Goal: Task Accomplishment & Management: Manage account settings

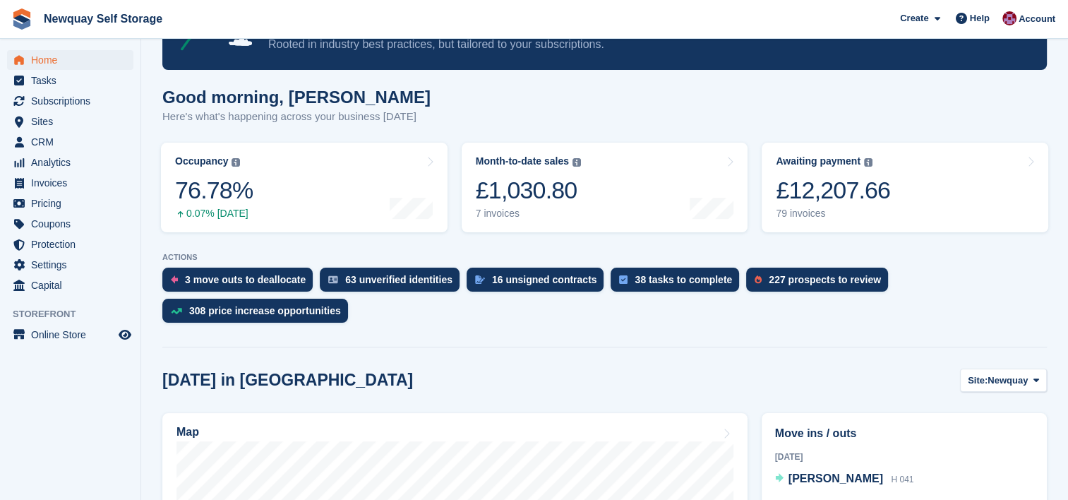
scroll to position [83, 0]
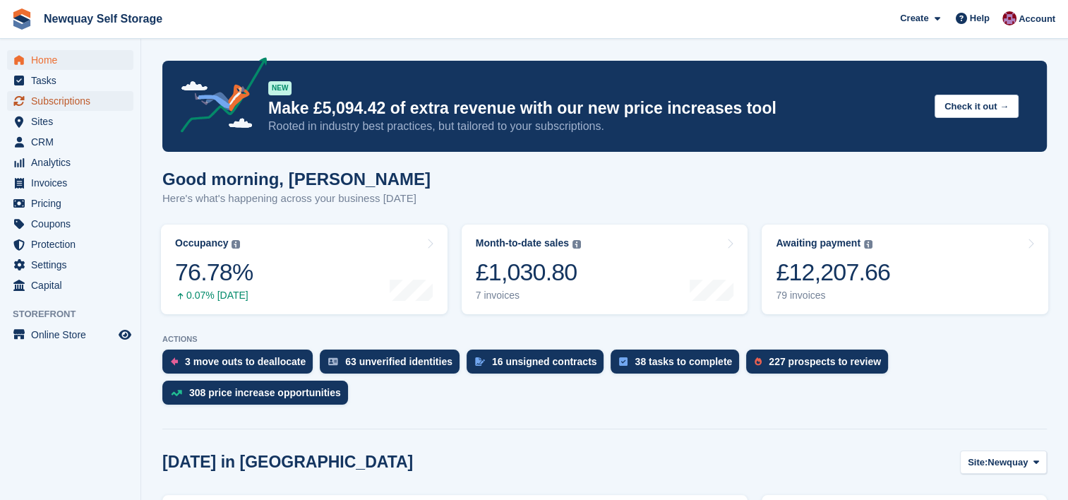
click at [85, 100] on span "Subscriptions" at bounding box center [73, 101] width 85 height 20
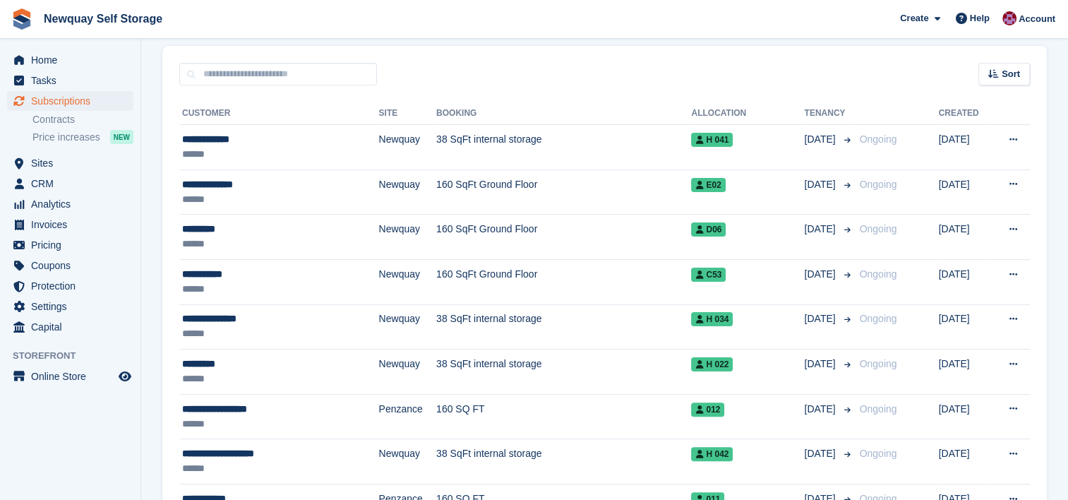
scroll to position [270, 0]
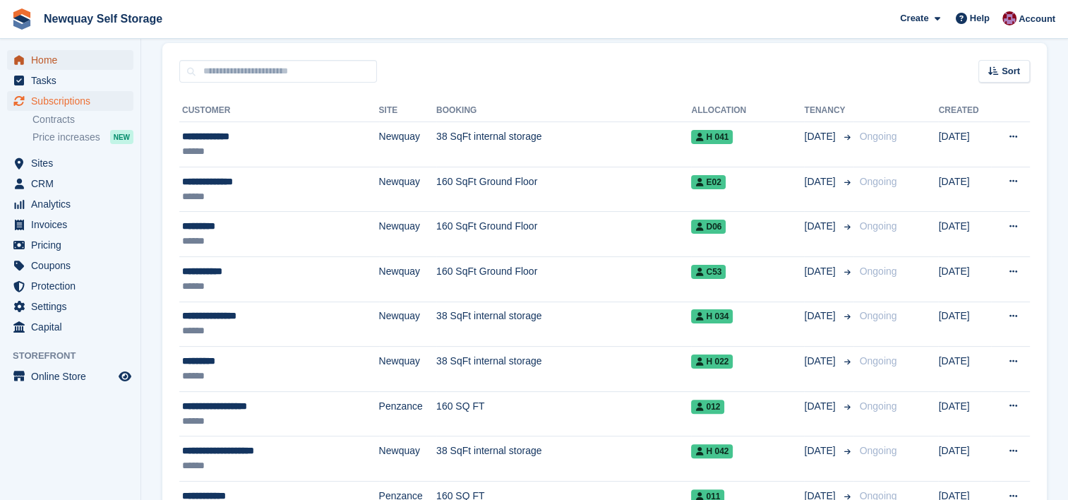
click at [52, 57] on span "Home" at bounding box center [73, 60] width 85 height 20
click at [59, 56] on span "Home" at bounding box center [73, 60] width 85 height 20
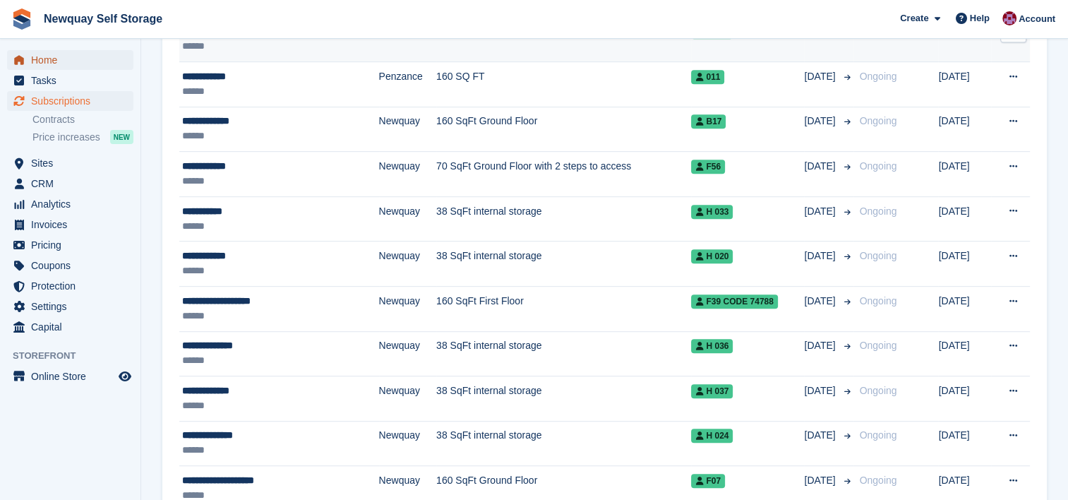
scroll to position [689, 0]
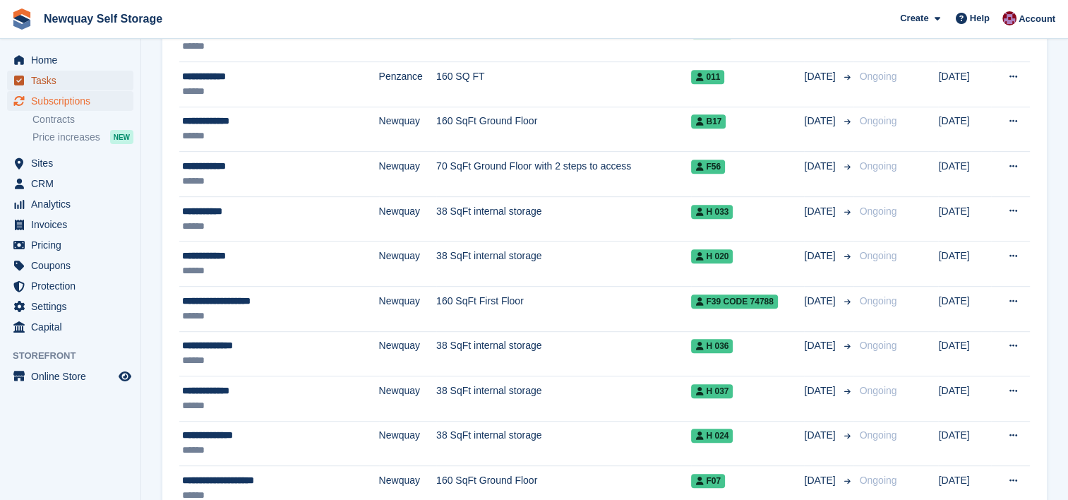
click at [92, 73] on span "Tasks" at bounding box center [73, 81] width 85 height 20
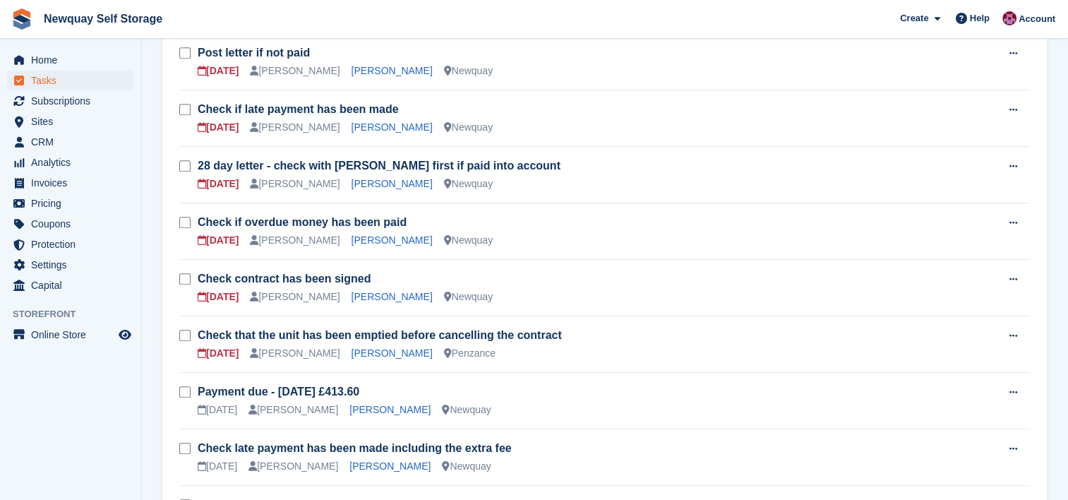
scroll to position [747, 0]
click at [369, 123] on link "[PERSON_NAME]" at bounding box center [391, 126] width 81 height 11
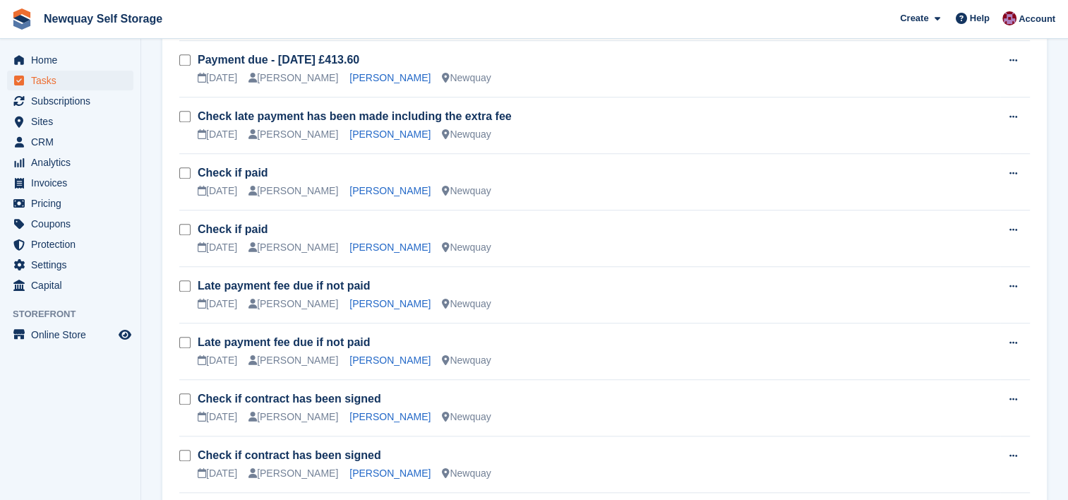
scroll to position [1039, 0]
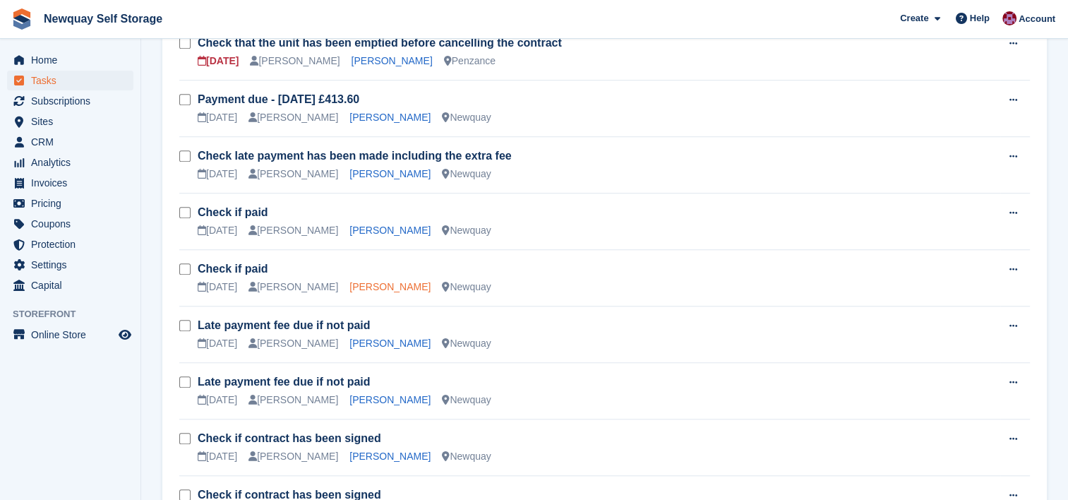
click at [363, 282] on link "[PERSON_NAME]" at bounding box center [389, 286] width 81 height 11
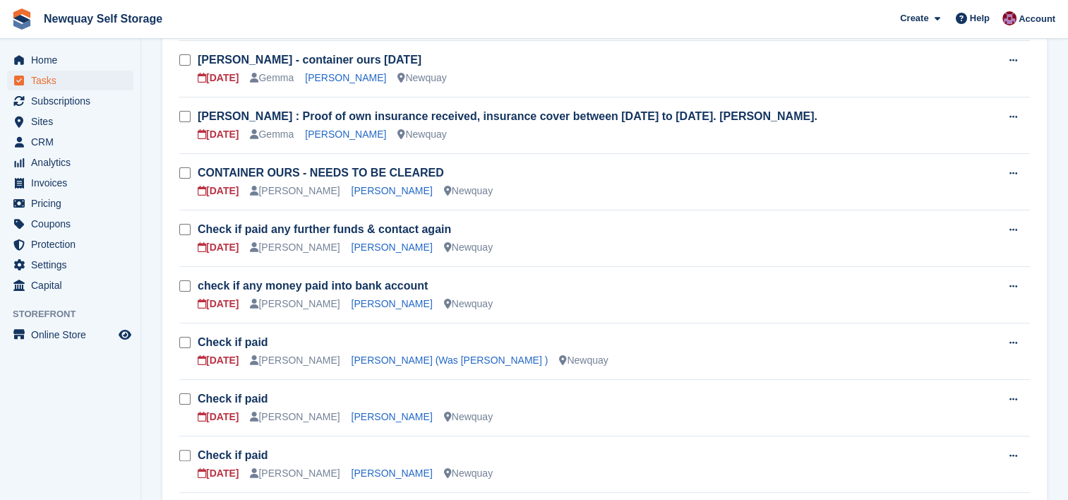
scroll to position [234, 0]
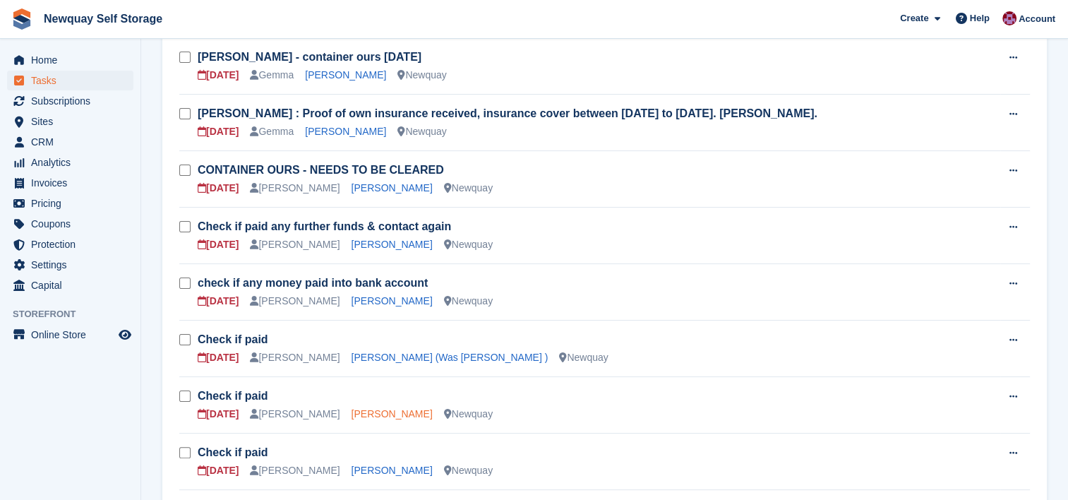
click at [351, 408] on link "Damien Diablo" at bounding box center [391, 413] width 81 height 11
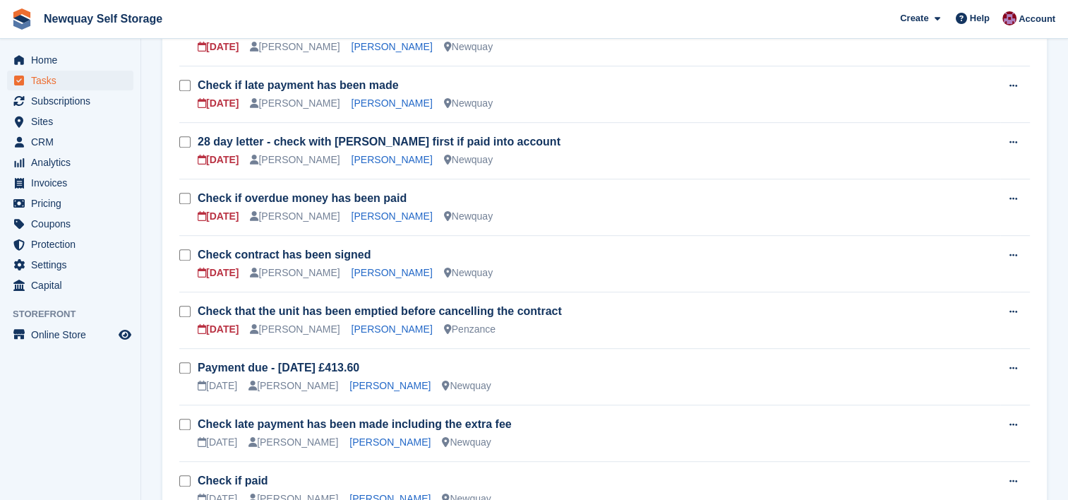
scroll to position [771, 0]
click at [375, 215] on link "Luke McCafferty" at bounding box center [391, 215] width 81 height 11
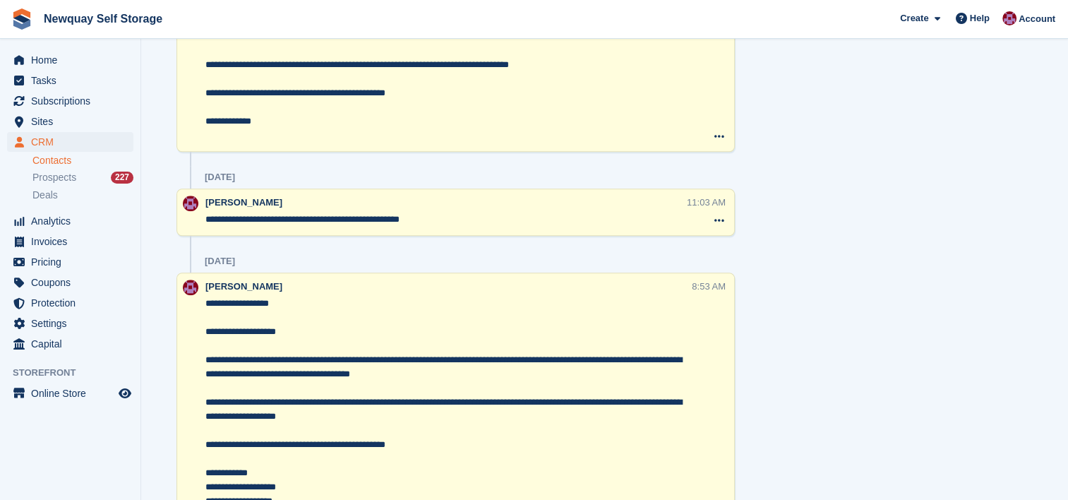
scroll to position [1150, 0]
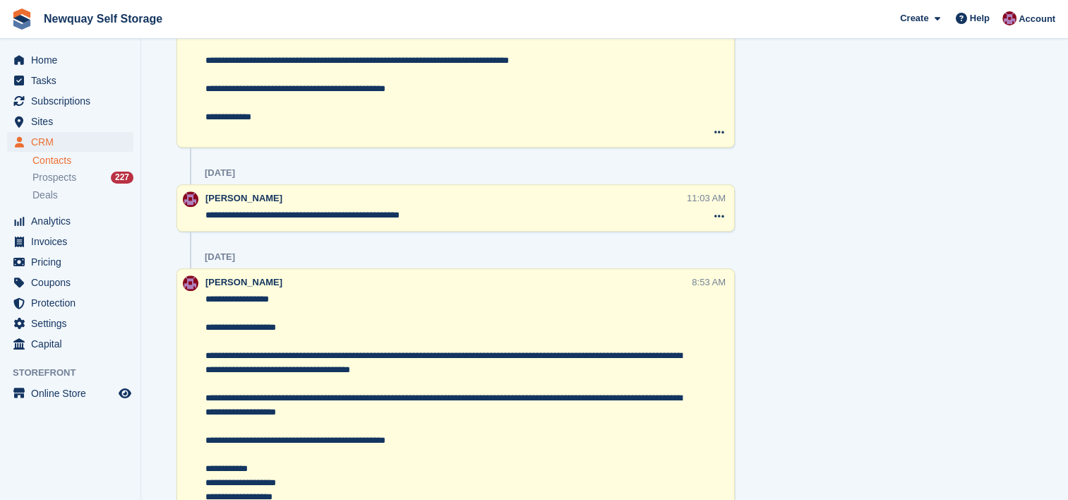
click at [454, 217] on textarea "**********" at bounding box center [445, 215] width 480 height 14
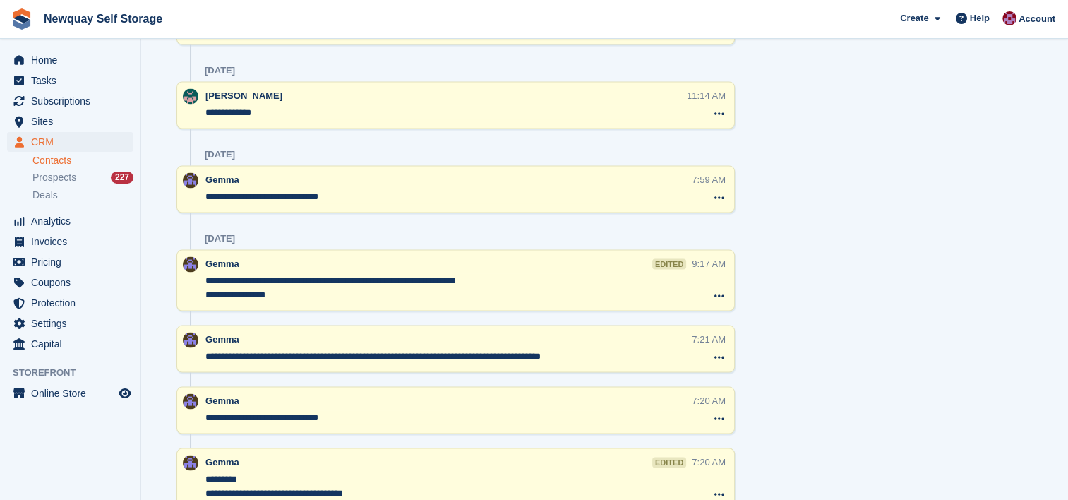
scroll to position [2722, 0]
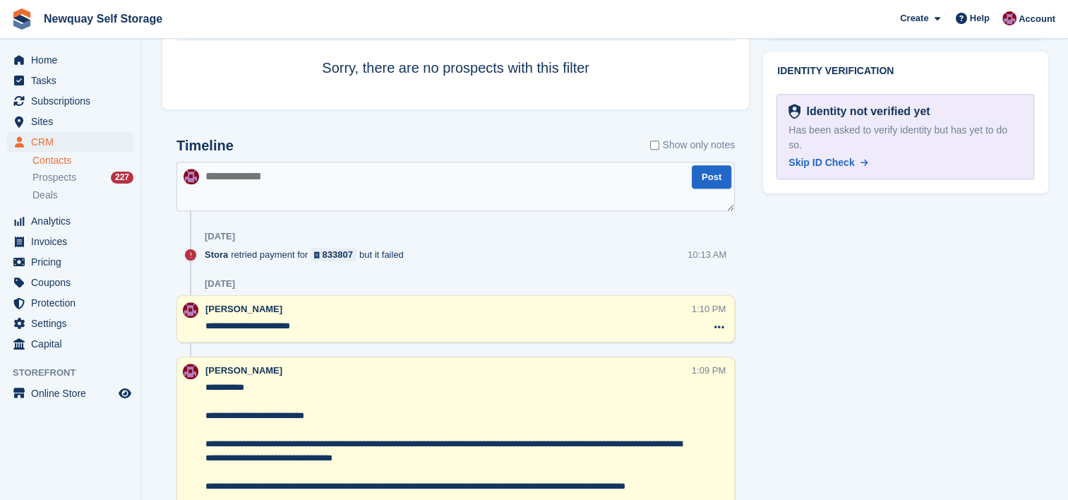
scroll to position [756, 0]
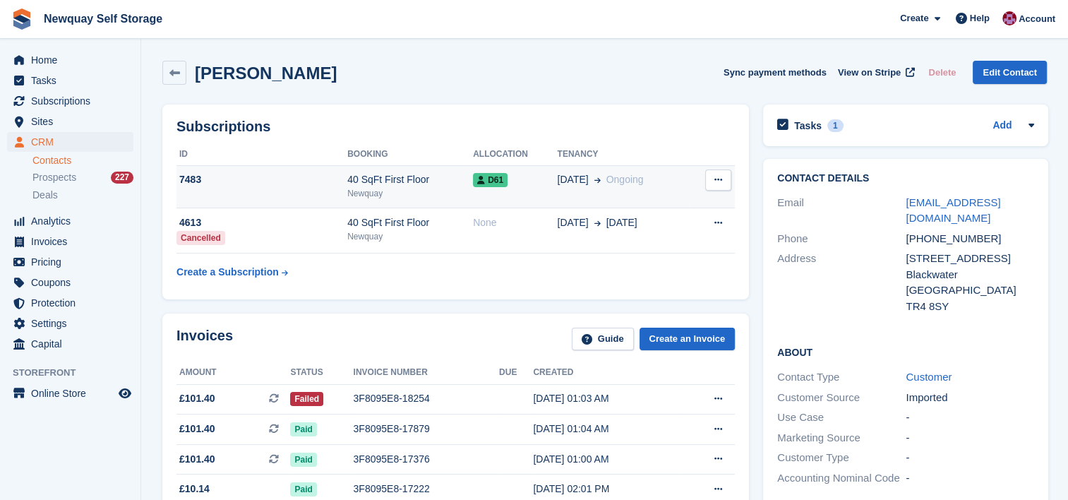
click at [488, 174] on span "D61" at bounding box center [490, 180] width 35 height 14
